Goal: Share content

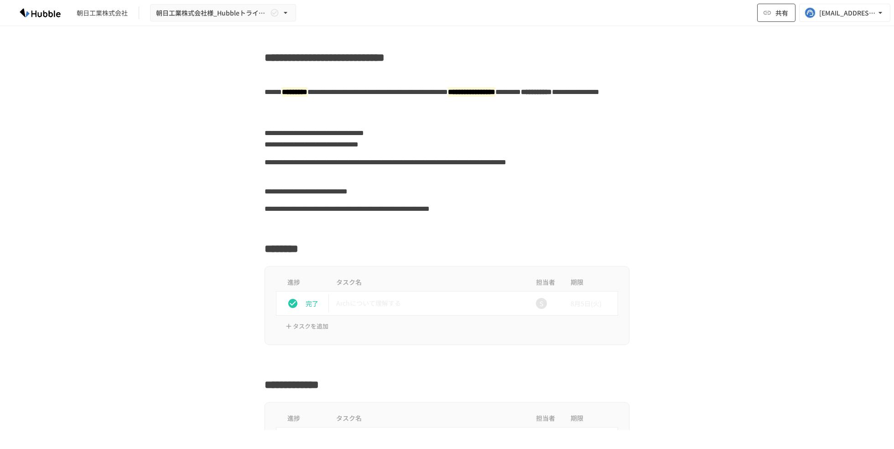
click at [784, 14] on span "共有" at bounding box center [781, 13] width 13 height 10
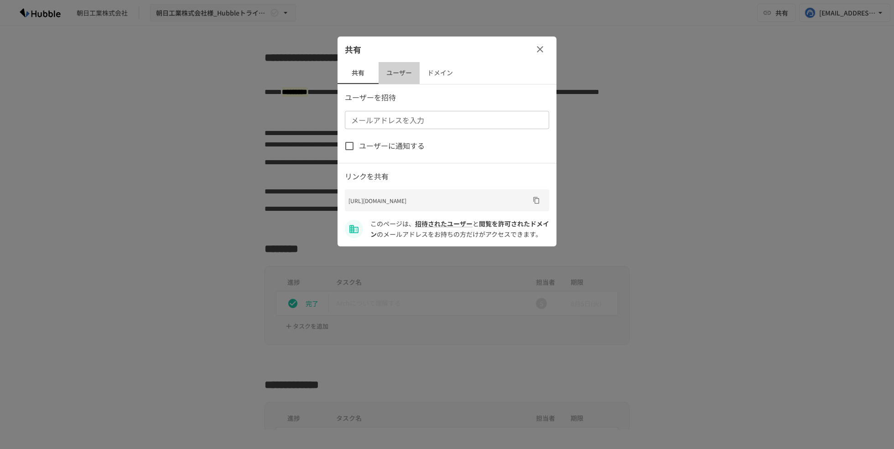
click at [392, 73] on button "ユーザー" at bounding box center [398, 73] width 41 height 22
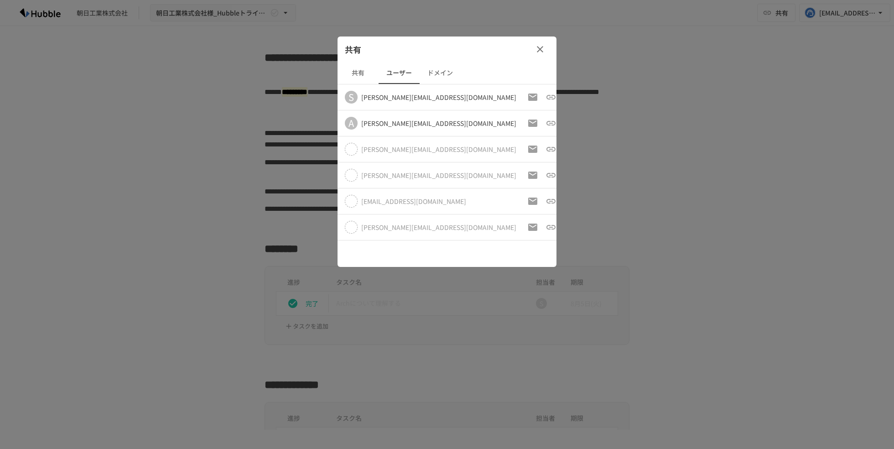
click at [452, 76] on button "ドメイン" at bounding box center [440, 73] width 41 height 22
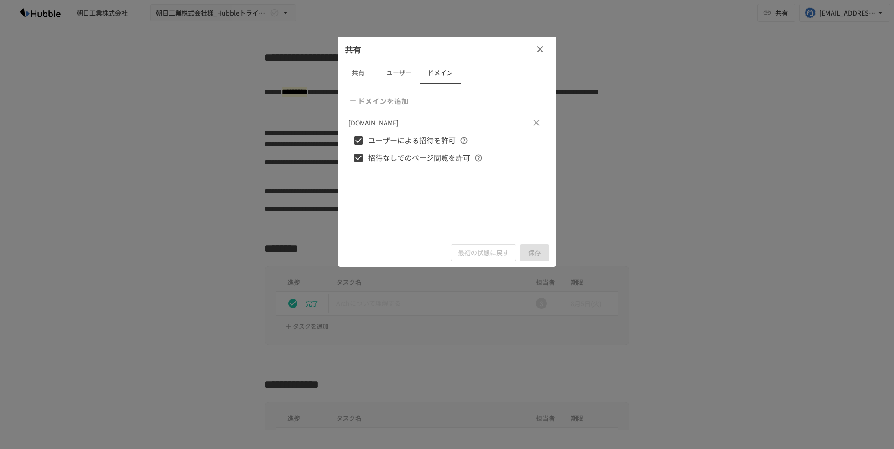
click at [405, 80] on button "ユーザー" at bounding box center [398, 73] width 41 height 22
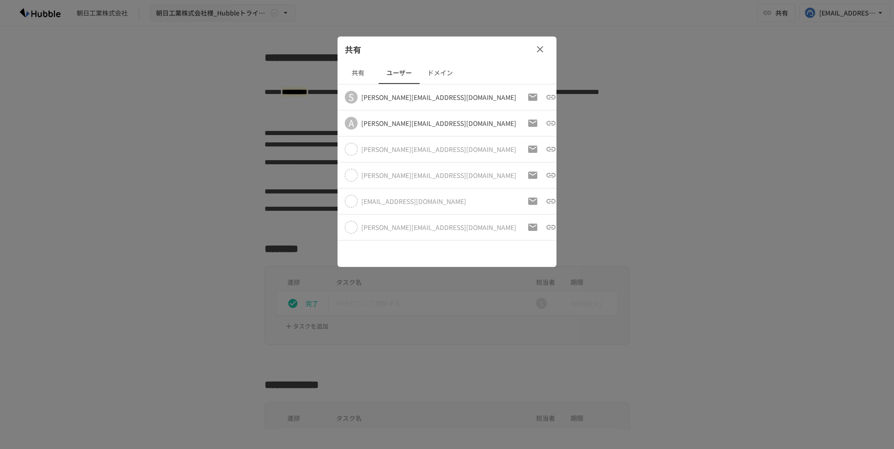
click at [359, 65] on button "共有" at bounding box center [357, 73] width 41 height 22
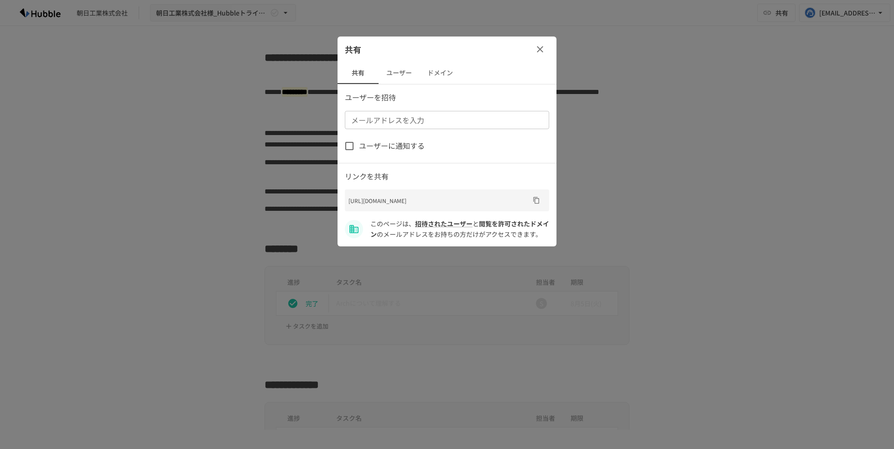
click at [534, 52] on icon "button" at bounding box center [539, 49] width 11 height 11
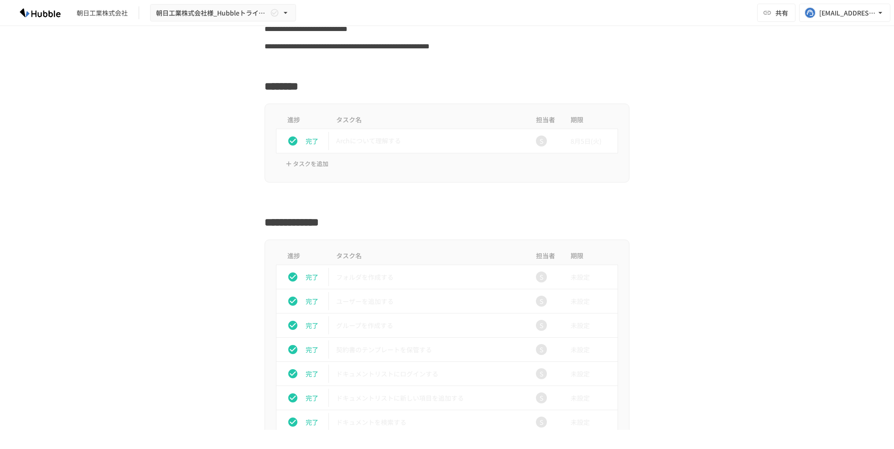
scroll to position [200, 0]
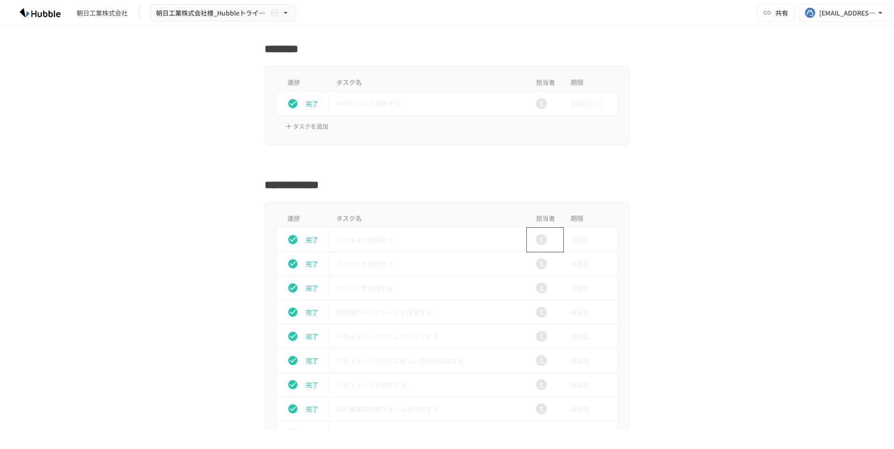
click at [540, 240] on div "S" at bounding box center [541, 239] width 11 height 11
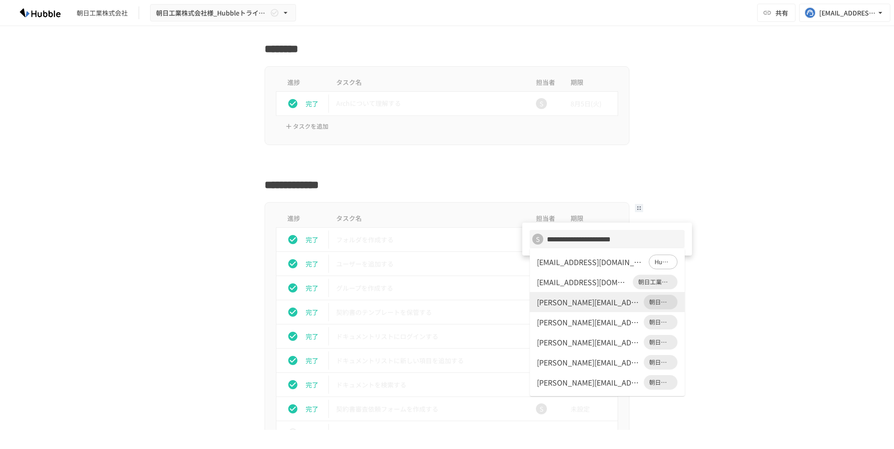
click at [684, 176] on div at bounding box center [447, 224] width 894 height 449
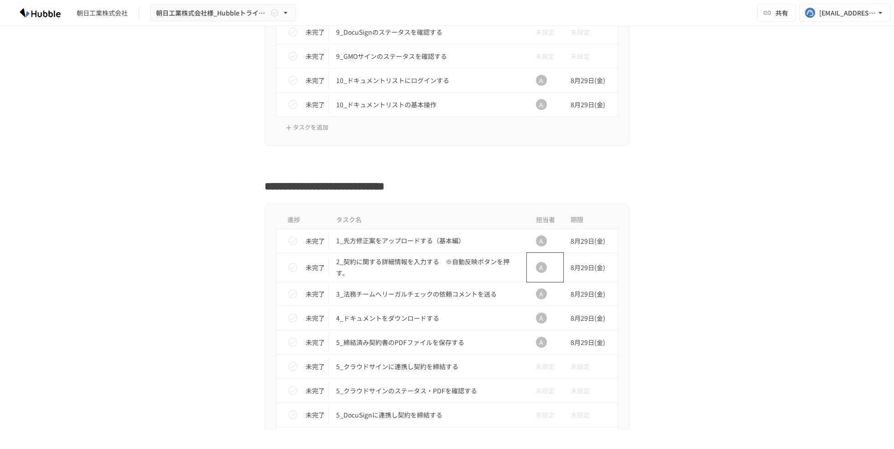
scroll to position [1482, 0]
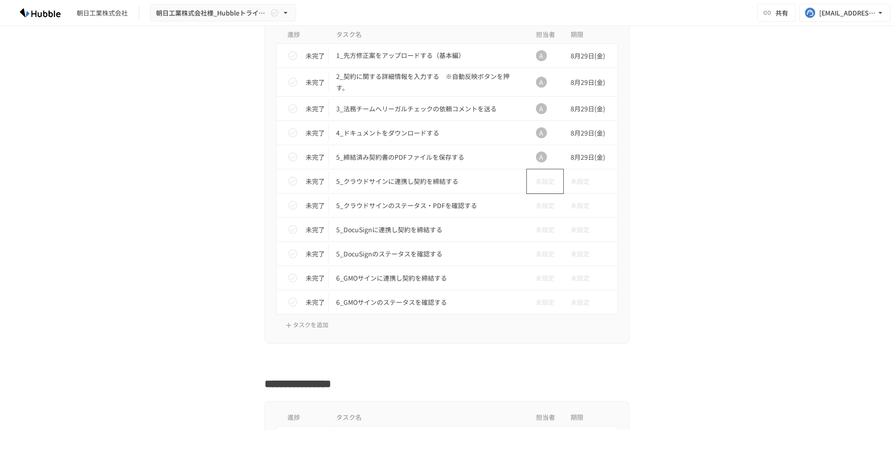
click at [545, 180] on div "未設定" at bounding box center [541, 181] width 29 height 18
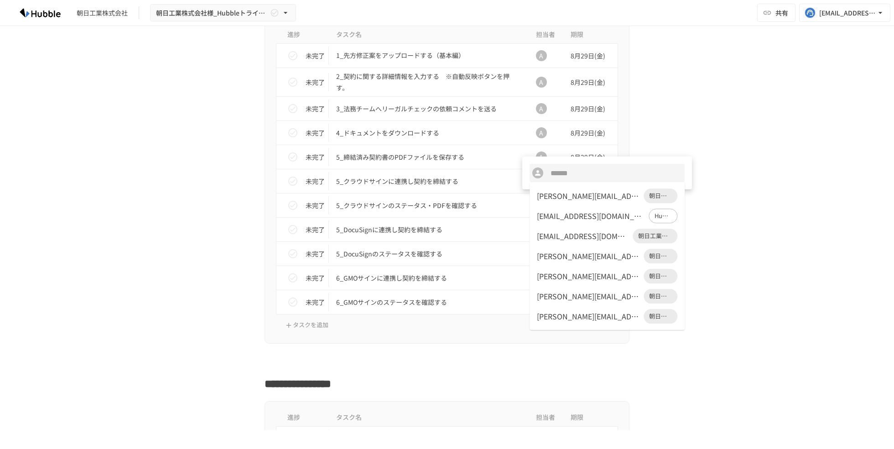
click at [759, 238] on div at bounding box center [447, 224] width 894 height 449
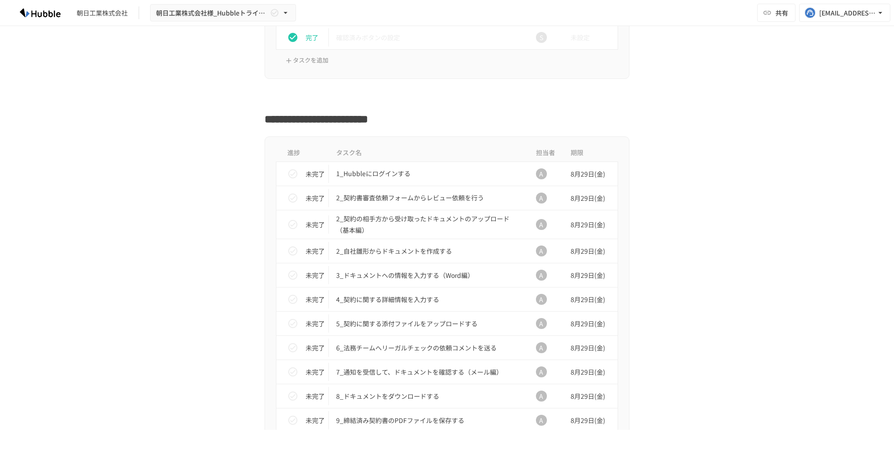
scroll to position [868, 0]
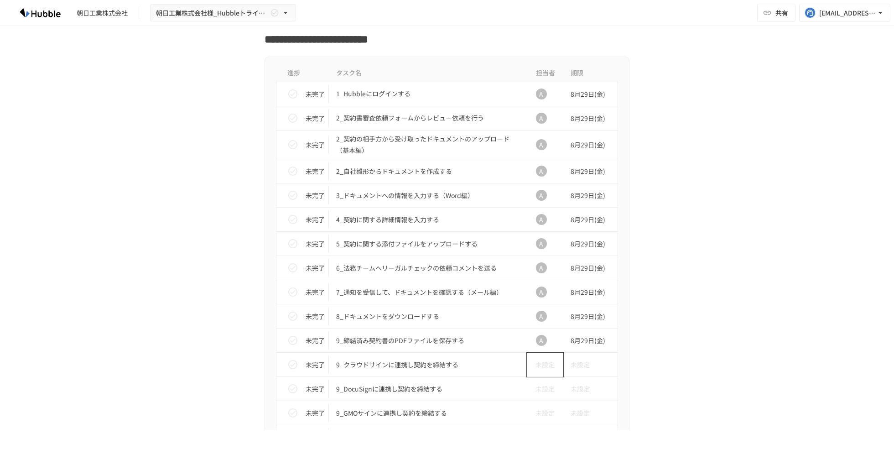
click at [544, 362] on div "未設定" at bounding box center [541, 364] width 29 height 18
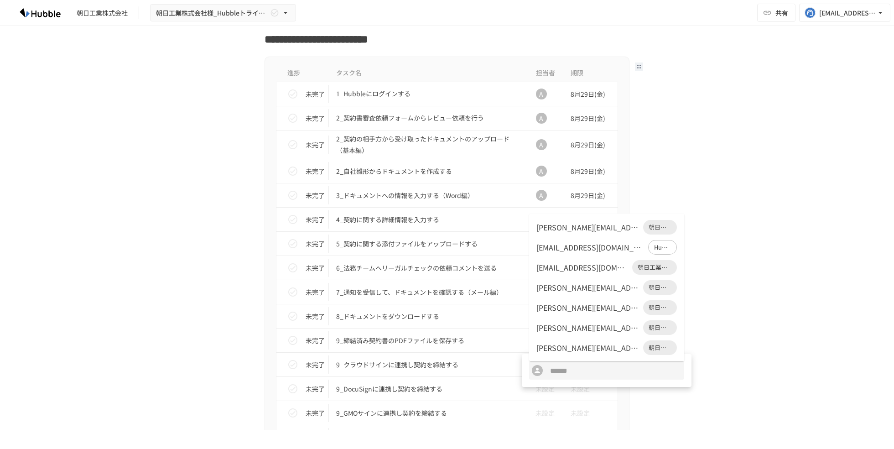
click at [757, 157] on div at bounding box center [447, 224] width 894 height 449
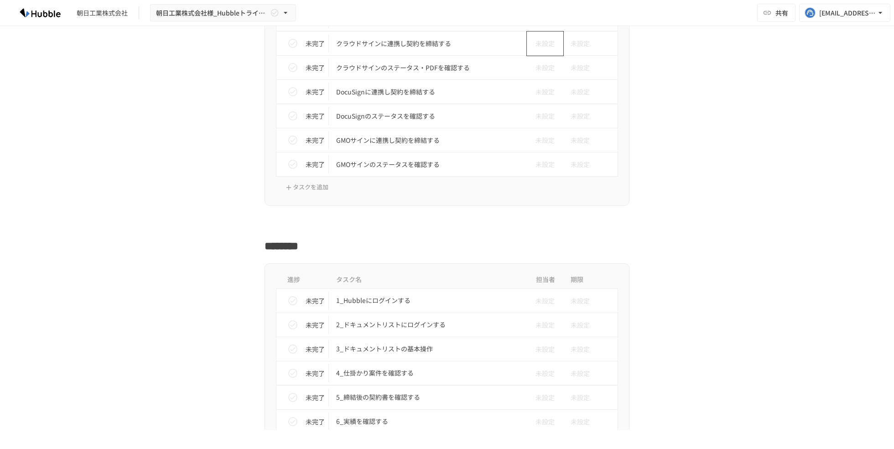
scroll to position [2544, 0]
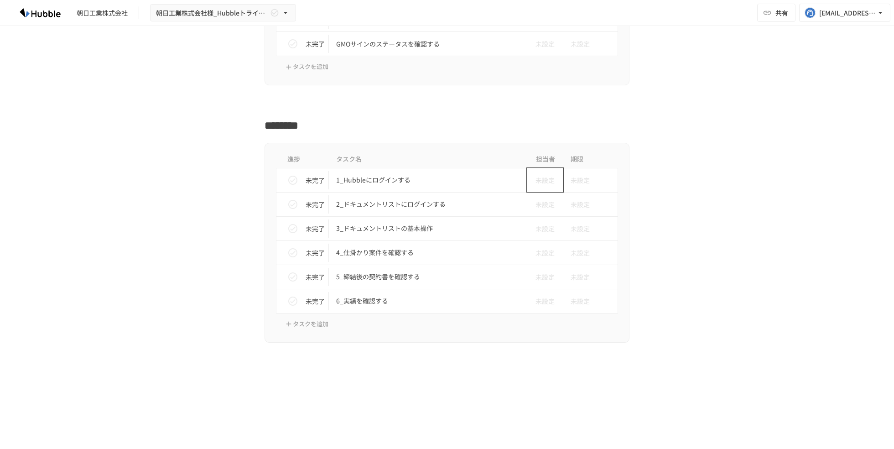
click at [545, 186] on div "未設定" at bounding box center [541, 180] width 29 height 18
